Goal: Information Seeking & Learning: Learn about a topic

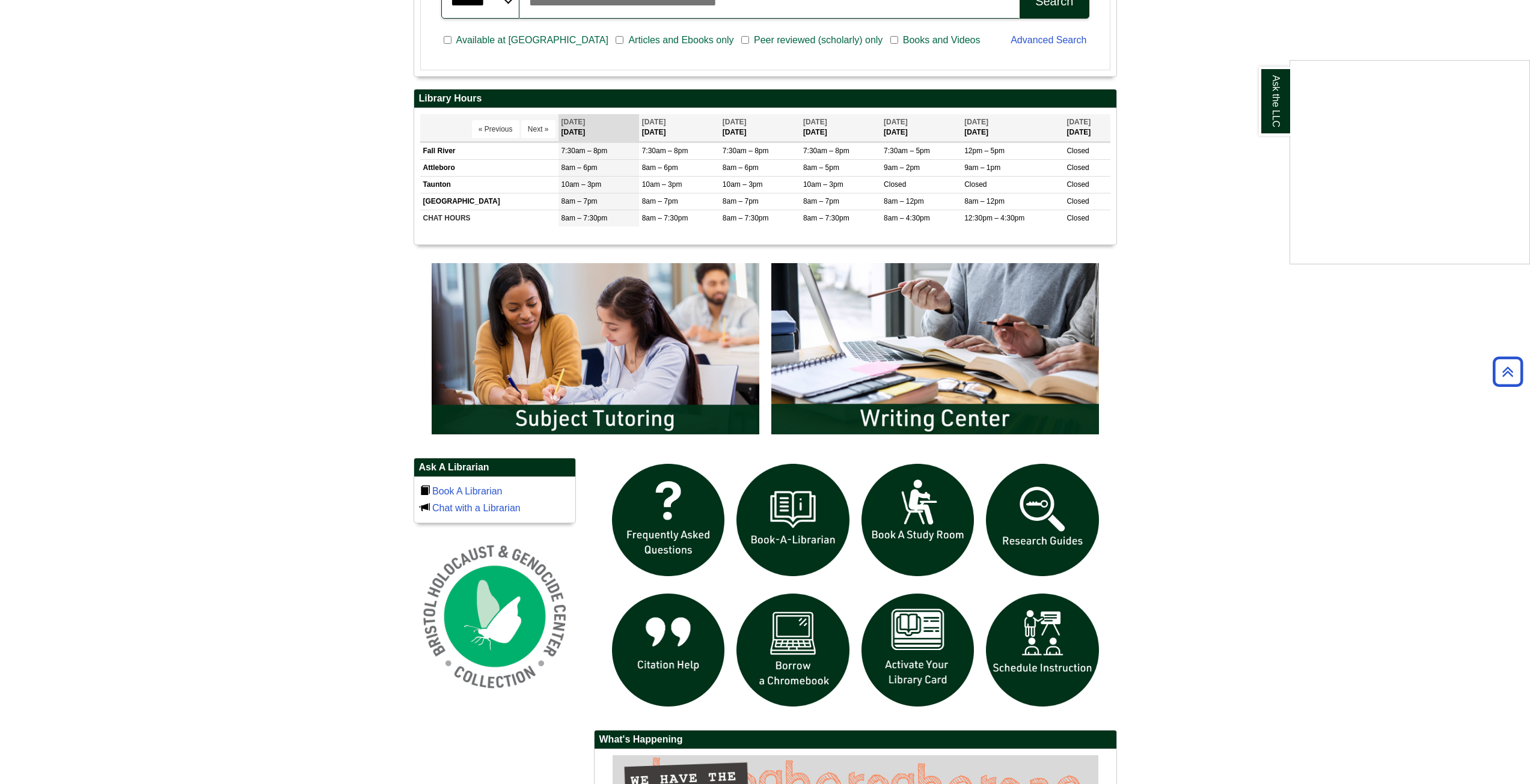
scroll to position [541, 0]
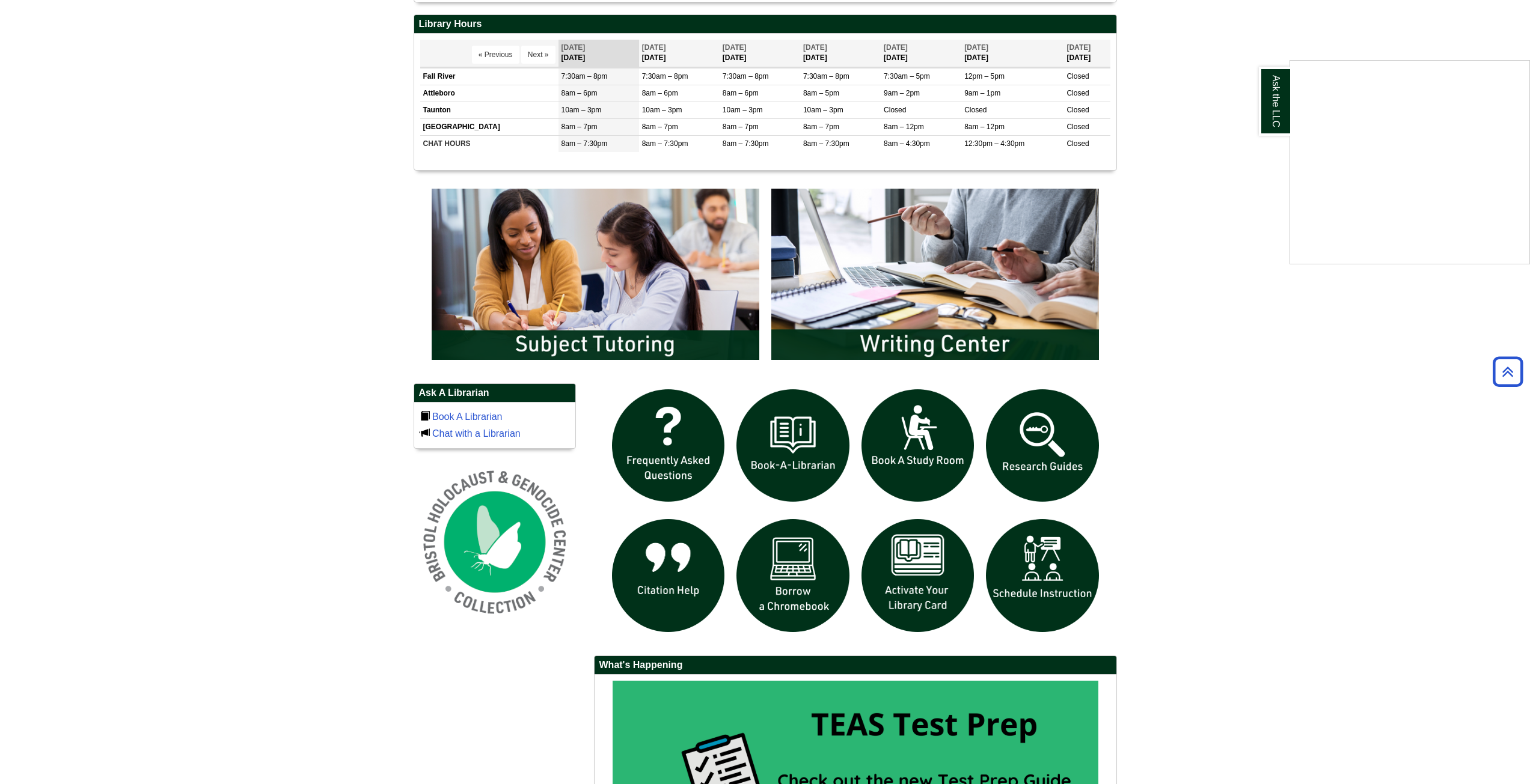
click at [1044, 444] on div "Ask the LLC" at bounding box center [765, 392] width 1530 height 784
click at [1044, 444] on img "slideshow" at bounding box center [1043, 446] width 125 height 125
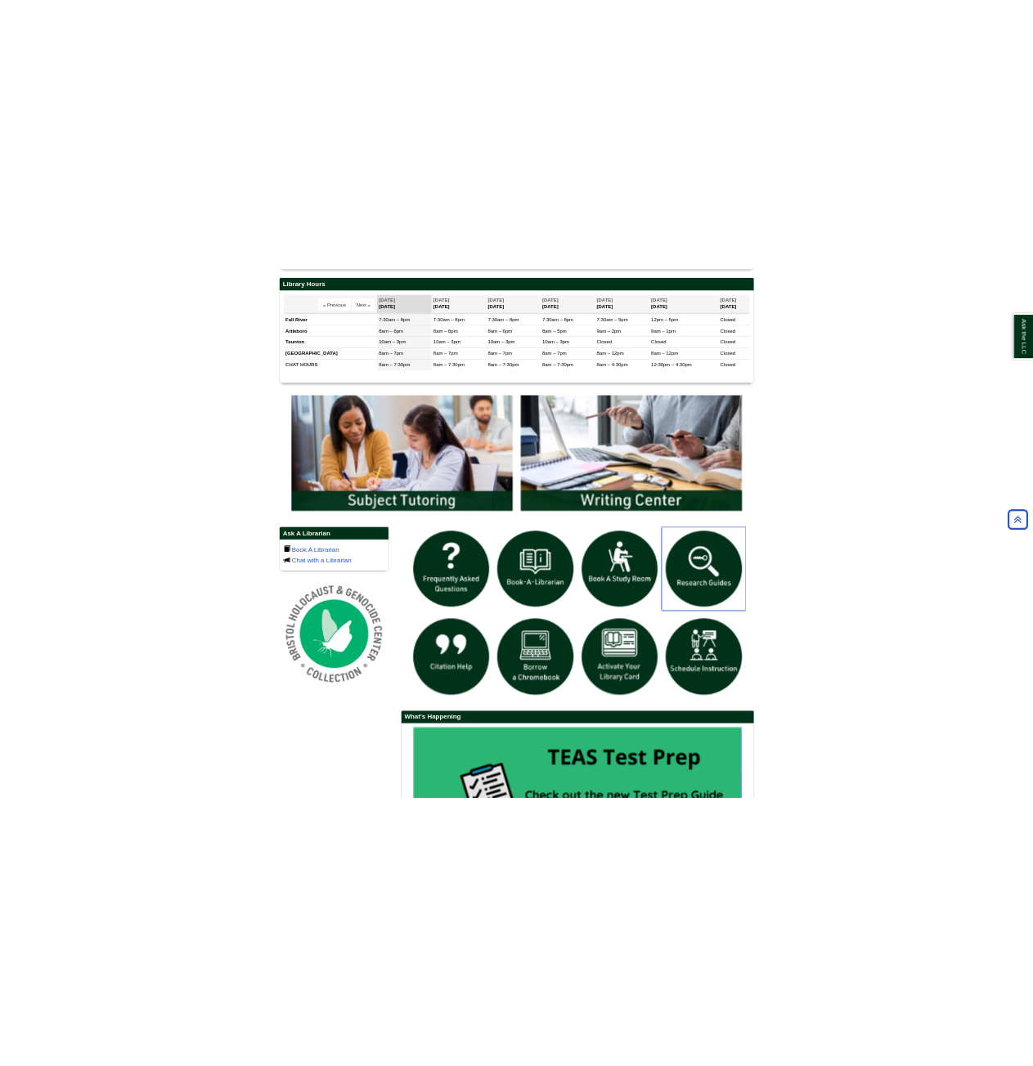
scroll to position [623, 0]
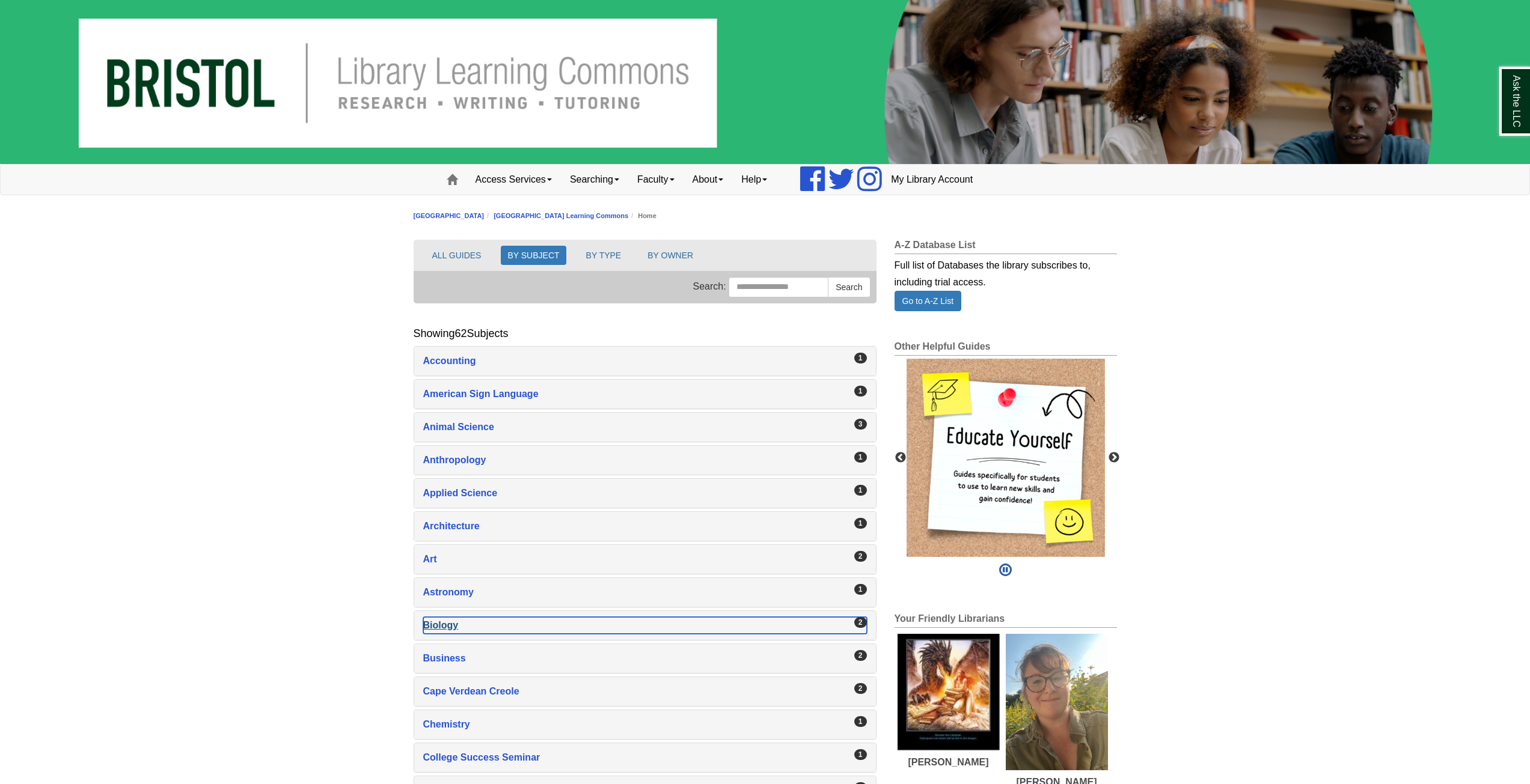
click at [461, 625] on div "Biology , 2 guides" at bounding box center [646, 625] width 444 height 17
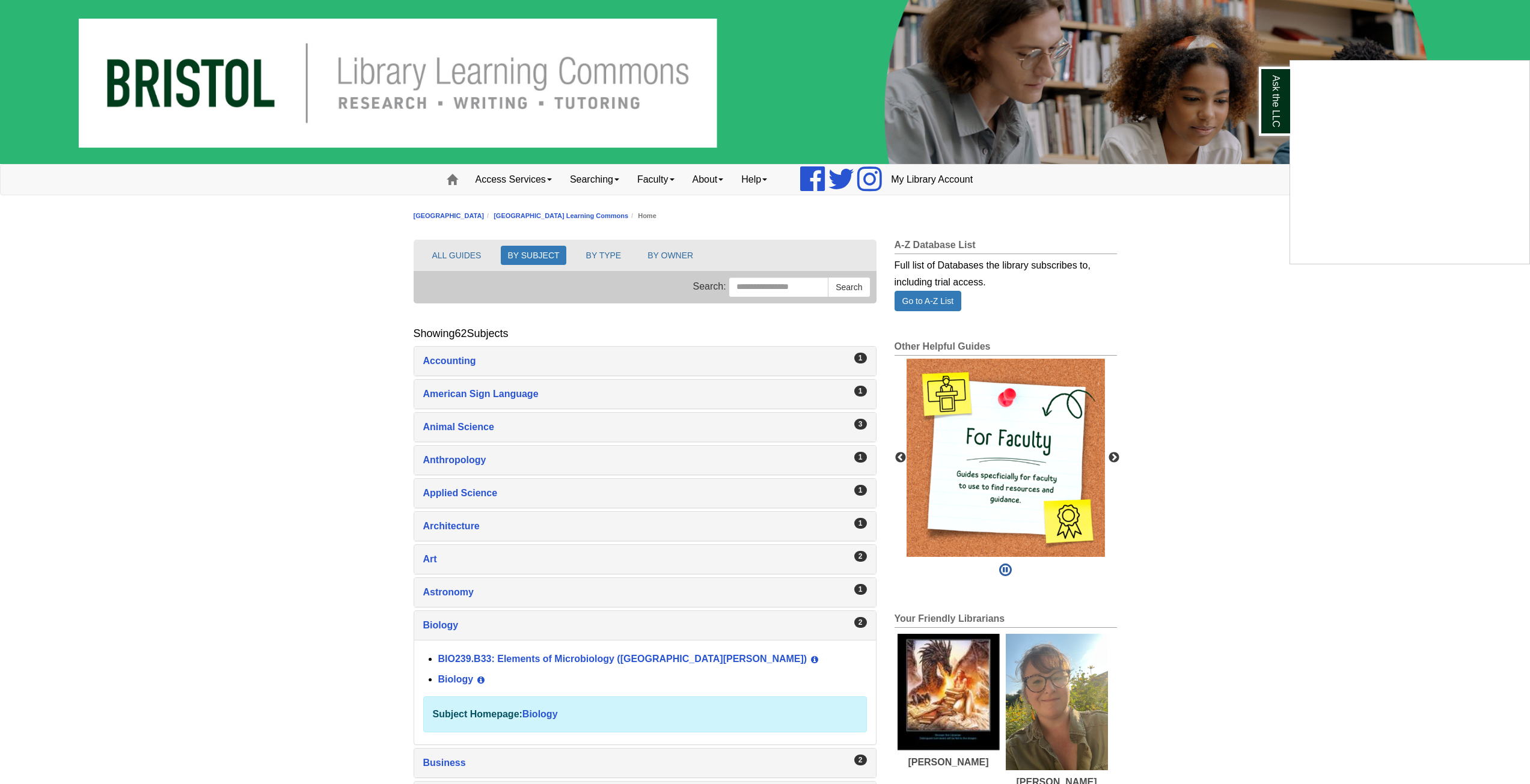
click at [454, 682] on div "Ask the LLC" at bounding box center [765, 392] width 1530 height 784
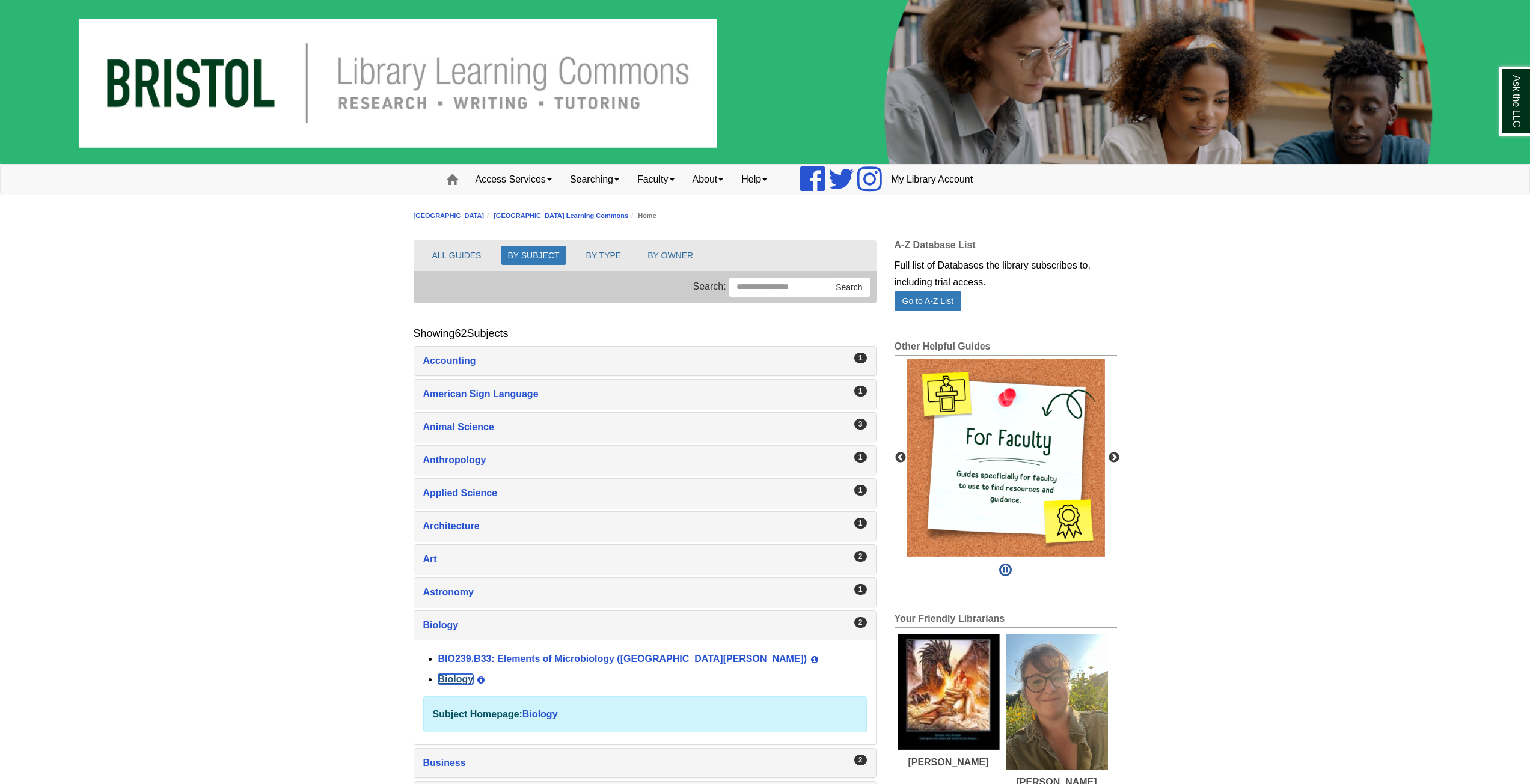
click at [451, 677] on link "Biology" at bounding box center [456, 680] width 35 height 10
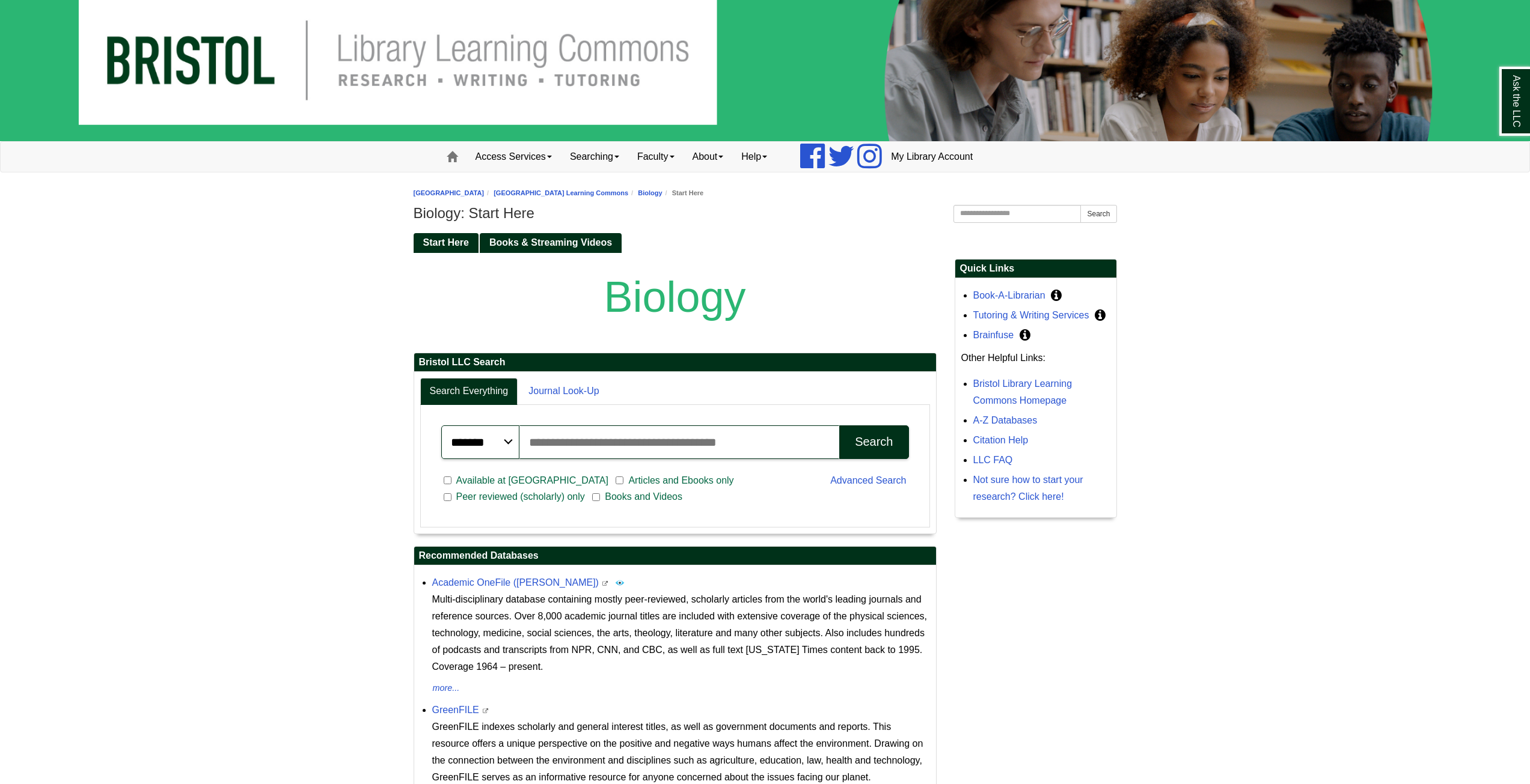
scroll to position [226, 0]
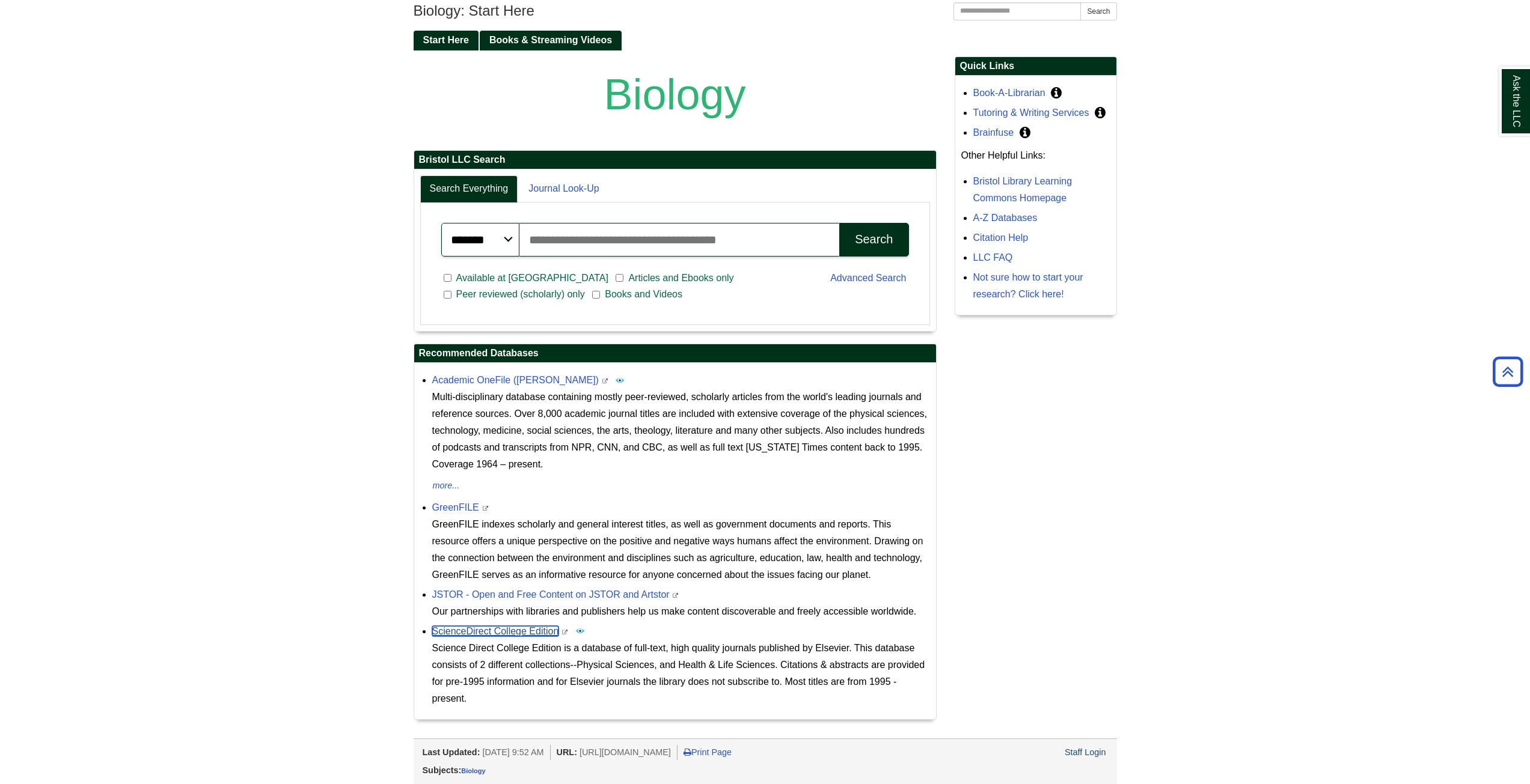
click at [493, 632] on link "ScienceDirect College Edition" at bounding box center [496, 631] width 127 height 10
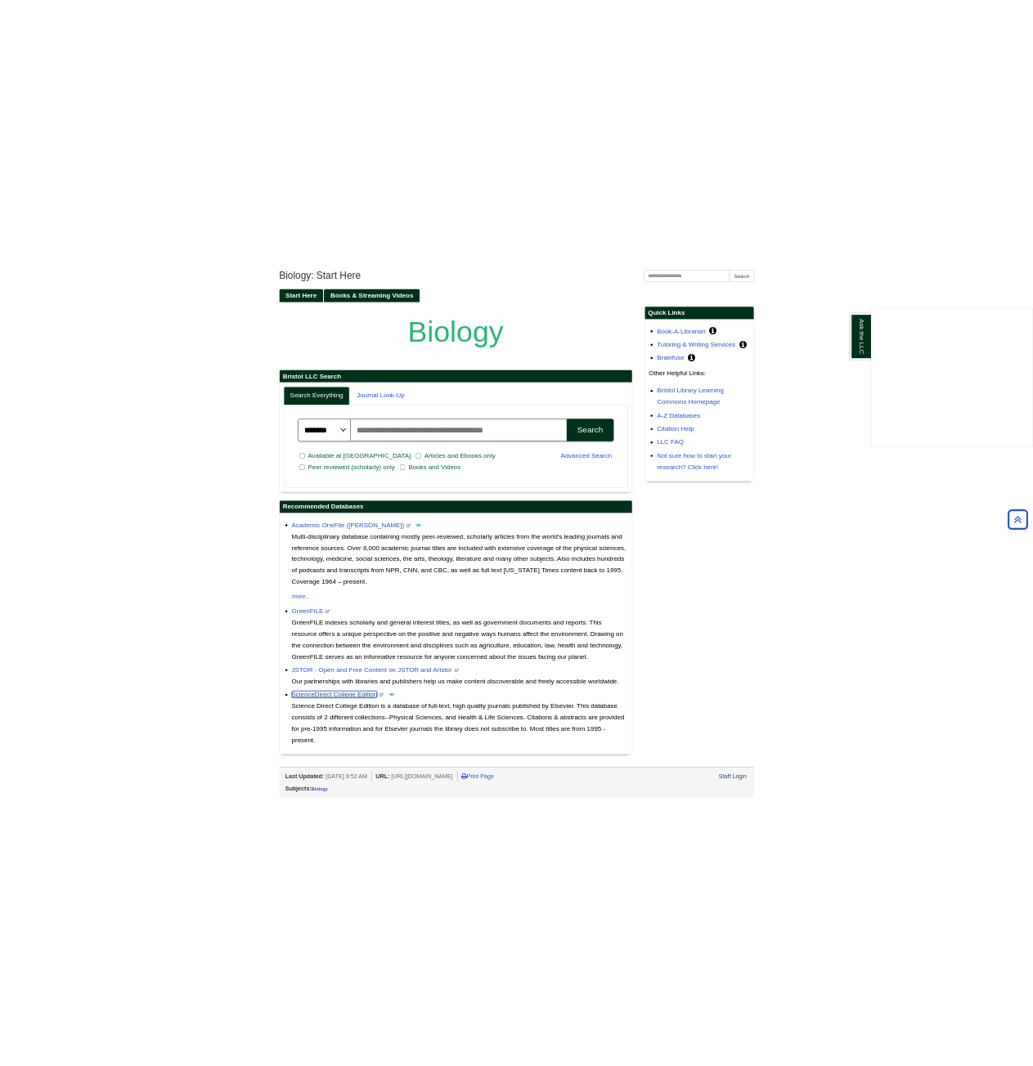
scroll to position [195, 0]
